Goal: Check status: Check status

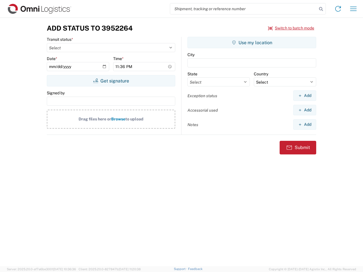
click at [243, 9] on input "search" at bounding box center [243, 8] width 147 height 11
click at [321, 9] on icon at bounding box center [321, 9] width 8 height 8
click at [338, 9] on icon at bounding box center [337, 8] width 9 height 9
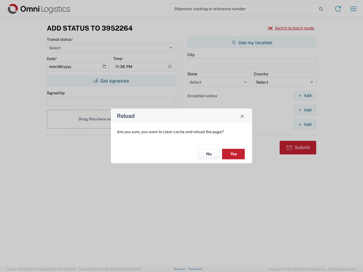
click at [353, 9] on div "Reload Are you sure, you want to clear cache and reload the page? No Yes" at bounding box center [181, 136] width 363 height 272
click at [291, 28] on div "Reload Are you sure, you want to clear cache and reload the page? No Yes" at bounding box center [181, 136] width 363 height 272
click at [111, 81] on div "Reload Are you sure, you want to clear cache and reload the page? No Yes" at bounding box center [181, 136] width 363 height 272
click at [252, 42] on div "Reload Are you sure, you want to clear cache and reload the page? No Yes" at bounding box center [181, 136] width 363 height 272
click at [304, 95] on div "Reload Are you sure, you want to clear cache and reload the page? No Yes" at bounding box center [181, 136] width 363 height 272
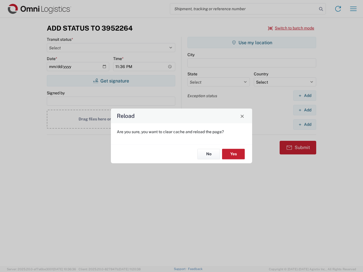
click at [304, 110] on div "Reload Are you sure, you want to clear cache and reload the page? No Yes" at bounding box center [181, 136] width 363 height 272
click at [304, 124] on div "Reload Are you sure, you want to clear cache and reload the page? No Yes" at bounding box center [181, 136] width 363 height 272
